Goal: Task Accomplishment & Management: Use online tool/utility

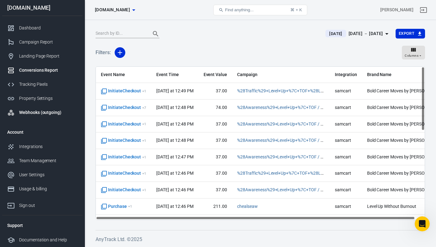
click at [39, 112] on div "Webhooks (outgoing)" at bounding box center [48, 112] width 58 height 7
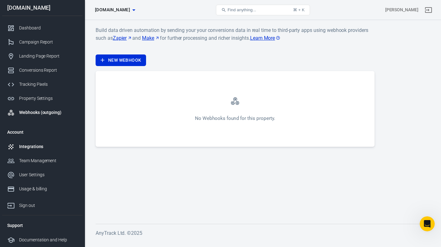
click at [27, 145] on div "Integrations" at bounding box center [48, 146] width 58 height 7
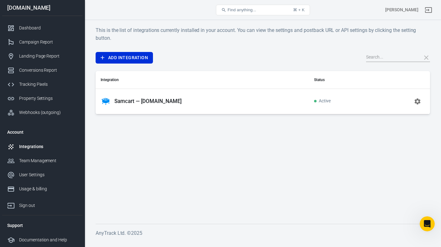
click at [145, 100] on p "Samcart — [DOMAIN_NAME]" at bounding box center [147, 101] width 67 height 7
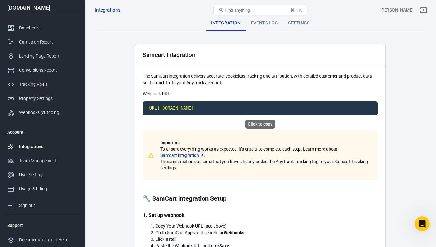
click at [285, 108] on code "[URL][DOMAIN_NAME]" at bounding box center [260, 109] width 235 height 14
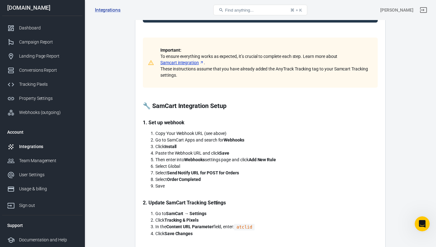
scroll to position [93, 0]
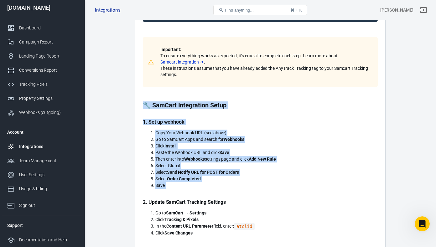
drag, startPoint x: 144, startPoint y: 105, endPoint x: 236, endPoint y: 198, distance: 130.5
click at [236, 198] on div "Important: To ensure everything works as expected, it’s crucial to complete eac…" at bounding box center [260, 185] width 235 height 297
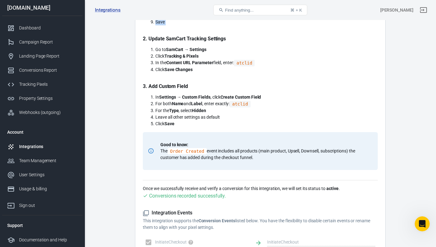
scroll to position [257, 0]
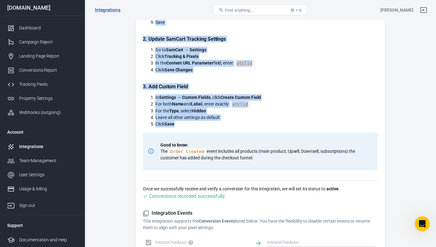
click at [231, 127] on li "Click Save" at bounding box center [266, 124] width 222 height 7
copy div "🔧 SamCart Integration Setup 1. Set up webhook Copy Your Webhook URL (see above)…"
click at [315, 79] on div "Important: To ensure everything works as expected, it’s crucial to complete eac…" at bounding box center [260, 22] width 235 height 297
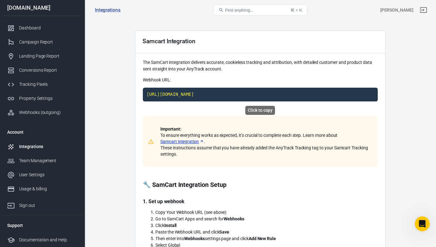
scroll to position [0, 0]
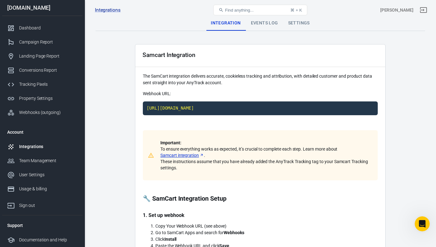
click at [298, 26] on div "Settings" at bounding box center [299, 23] width 32 height 15
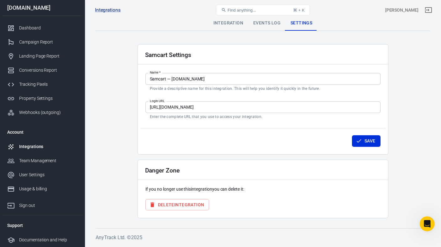
click at [262, 25] on div "Events Log" at bounding box center [266, 23] width 37 height 15
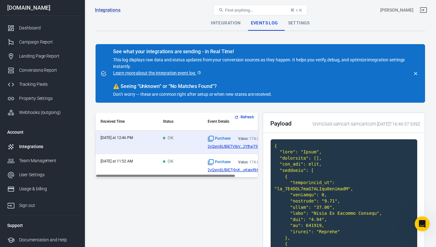
click at [222, 24] on div "Integration" at bounding box center [226, 23] width 40 height 15
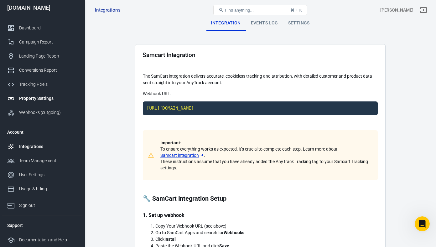
click at [34, 98] on div "Property Settings" at bounding box center [48, 98] width 58 height 7
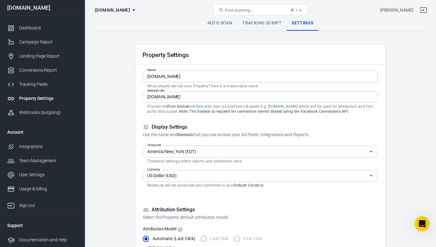
click at [266, 23] on link "Tracking Script" at bounding box center [262, 23] width 50 height 15
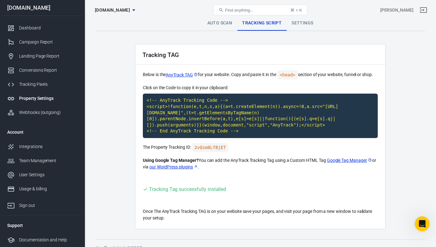
scroll to position [9, 0]
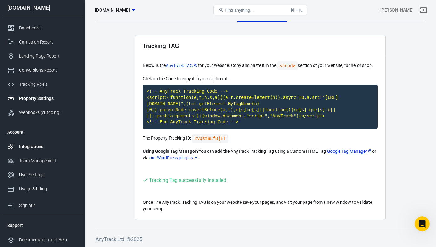
click at [34, 148] on div "Integrations" at bounding box center [48, 146] width 58 height 7
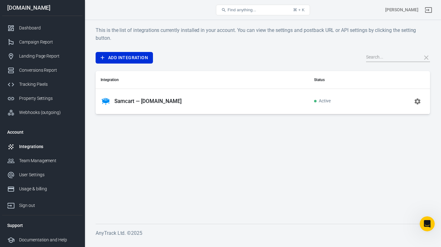
click at [176, 97] on div "Samcart — [DOMAIN_NAME]" at bounding box center [202, 102] width 203 height 10
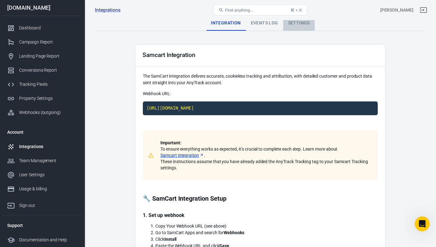
click at [290, 24] on div "Settings" at bounding box center [299, 23] width 32 height 15
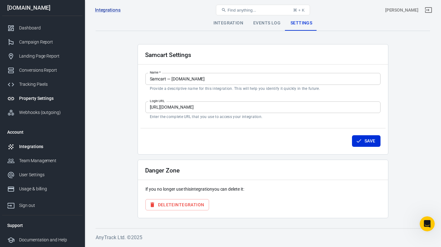
click at [39, 100] on div "Property Settings" at bounding box center [48, 98] width 58 height 7
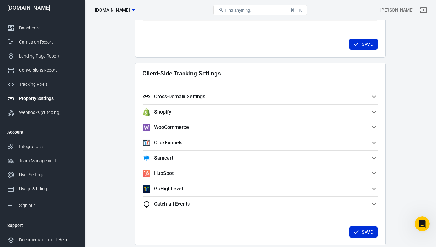
scroll to position [505, 0]
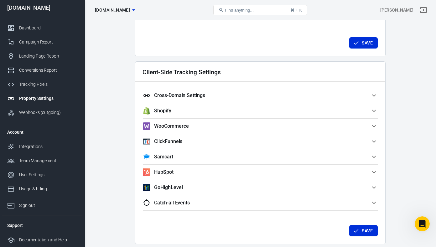
click at [373, 157] on icon "button" at bounding box center [374, 157] width 4 height 2
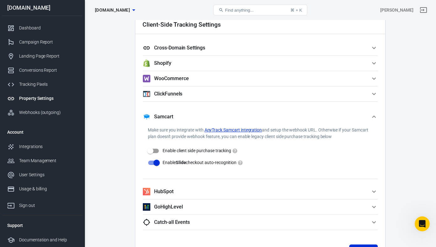
scroll to position [553, 0]
click at [39, 28] on div "Dashboard" at bounding box center [48, 28] width 58 height 7
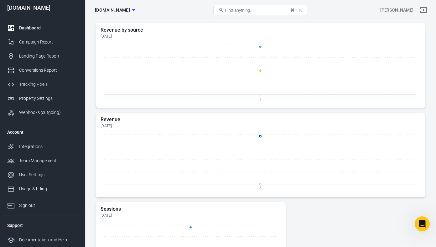
scroll to position [87, 0]
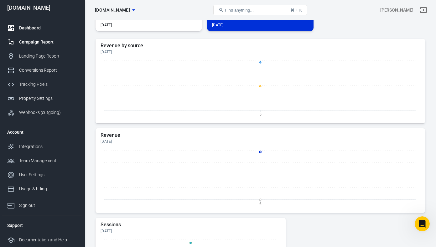
click at [25, 40] on div "Campaign Report" at bounding box center [48, 42] width 58 height 7
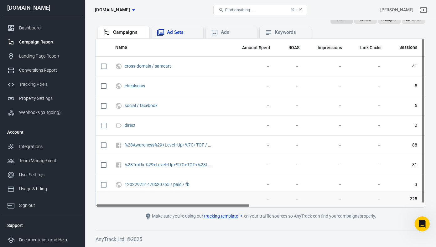
click at [174, 33] on div "Ad Sets" at bounding box center [182, 32] width 31 height 7
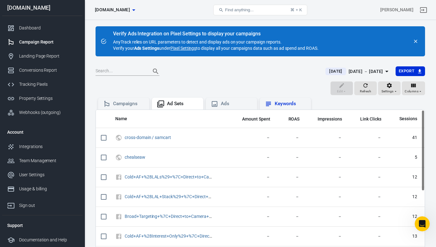
click at [297, 105] on div "Keywords" at bounding box center [290, 104] width 31 height 7
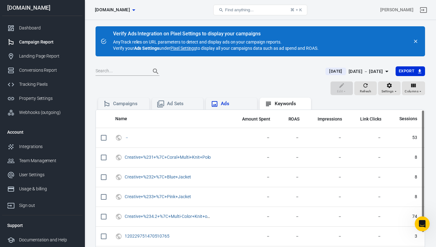
click at [230, 103] on div "Ads" at bounding box center [236, 104] width 31 height 7
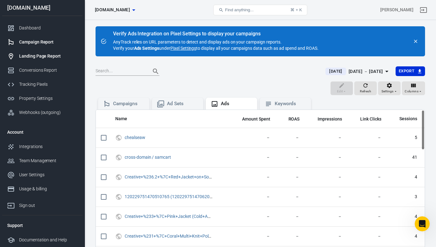
click at [41, 62] on link "Landing Page Report" at bounding box center [42, 56] width 80 height 14
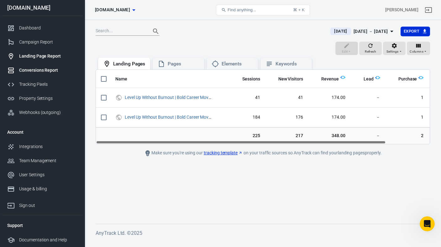
click at [31, 70] on div "Conversions Report" at bounding box center [48, 70] width 58 height 7
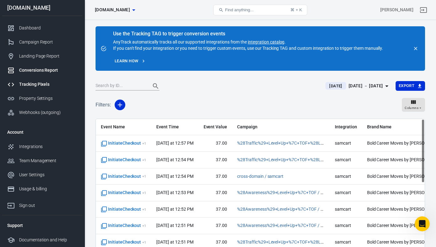
click at [32, 83] on div "Tracking Pixels" at bounding box center [48, 84] width 58 height 7
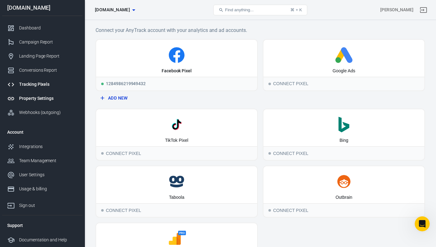
click at [42, 100] on div "Property Settings" at bounding box center [48, 98] width 58 height 7
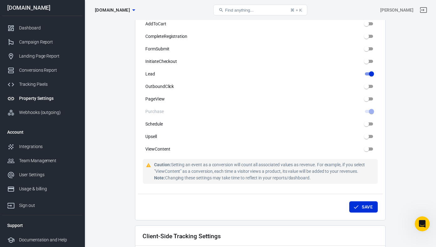
scroll to position [345, 0]
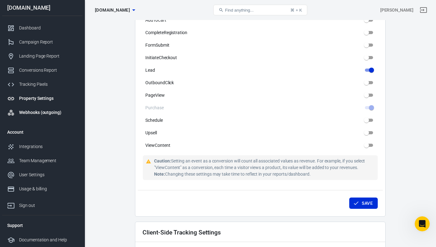
click at [37, 114] on div "Webhooks (outgoing)" at bounding box center [48, 112] width 58 height 7
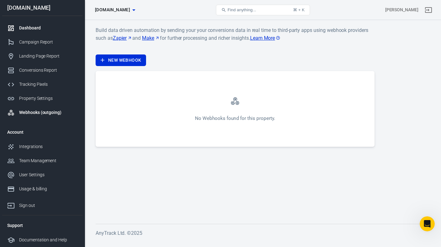
click at [23, 28] on div "Dashboard" at bounding box center [48, 28] width 58 height 7
